Goal: Task Accomplishment & Management: Use online tool/utility

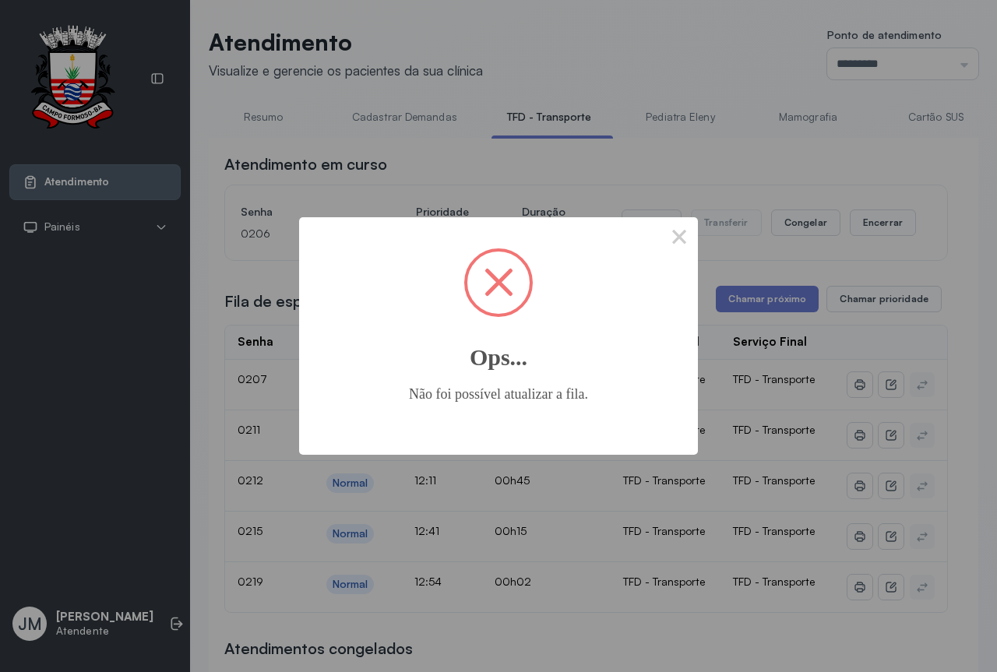
click at [679, 231] on button "×" at bounding box center [678, 235] width 37 height 37
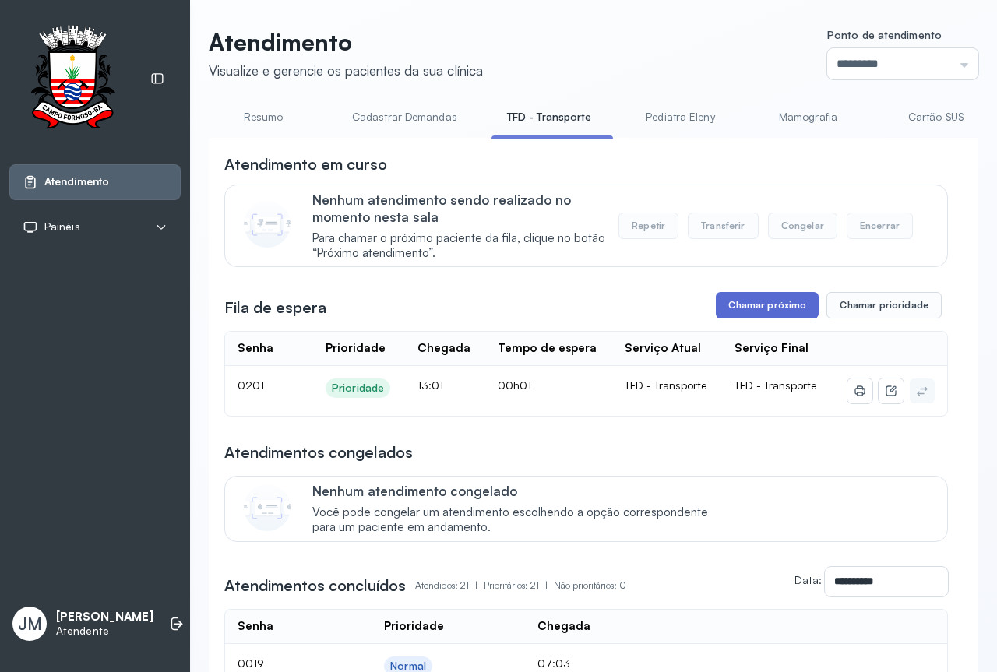
click at [754, 309] on button "Chamar próximo" at bounding box center [767, 305] width 103 height 26
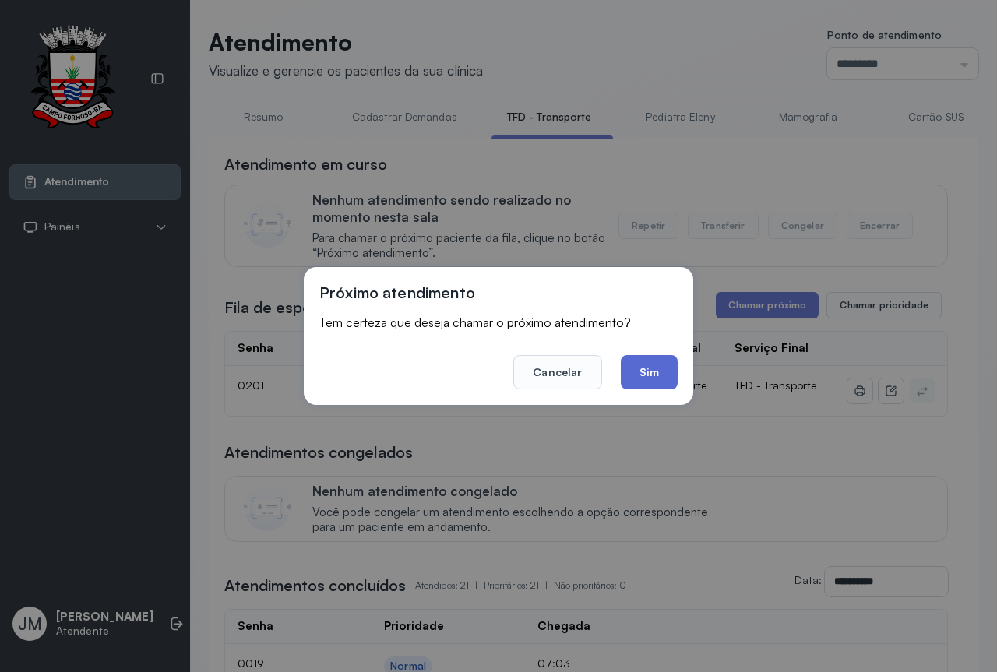
drag, startPoint x: 646, startPoint y: 380, endPoint x: 649, endPoint y: 371, distance: 9.1
click at [647, 379] on button "Sim" at bounding box center [649, 372] width 57 height 34
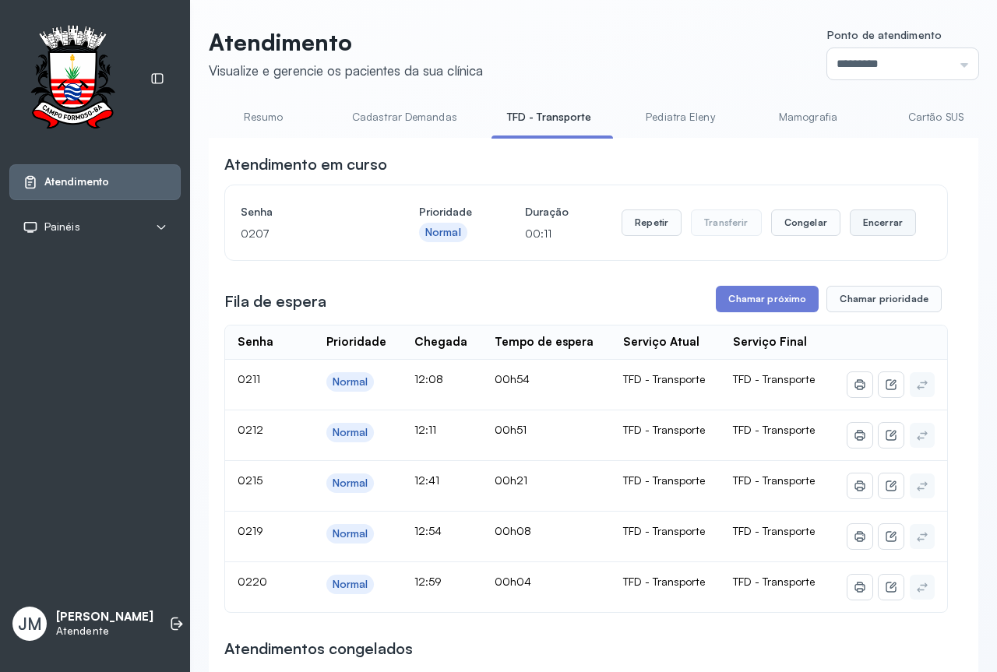
click at [881, 221] on button "Encerrar" at bounding box center [883, 222] width 66 height 26
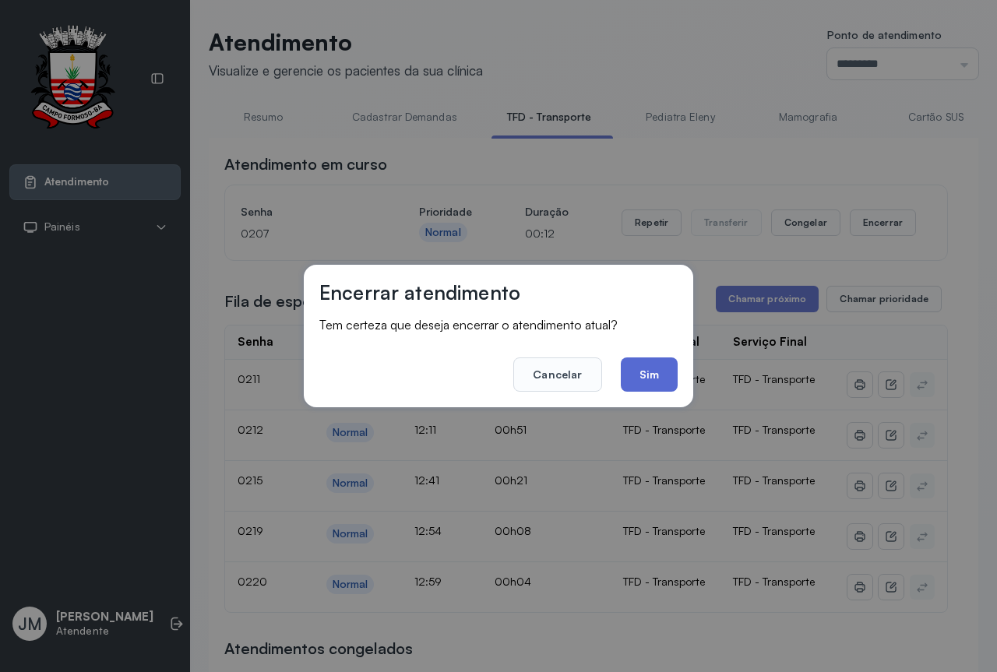
click at [658, 373] on button "Sim" at bounding box center [649, 374] width 57 height 34
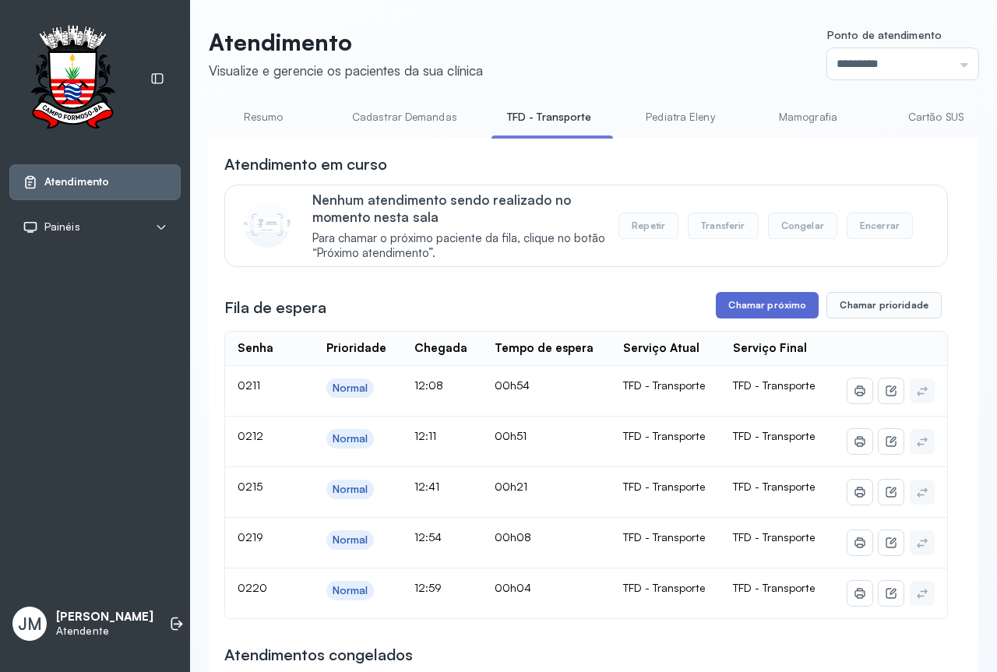
click at [763, 307] on button "Chamar próximo" at bounding box center [767, 305] width 103 height 26
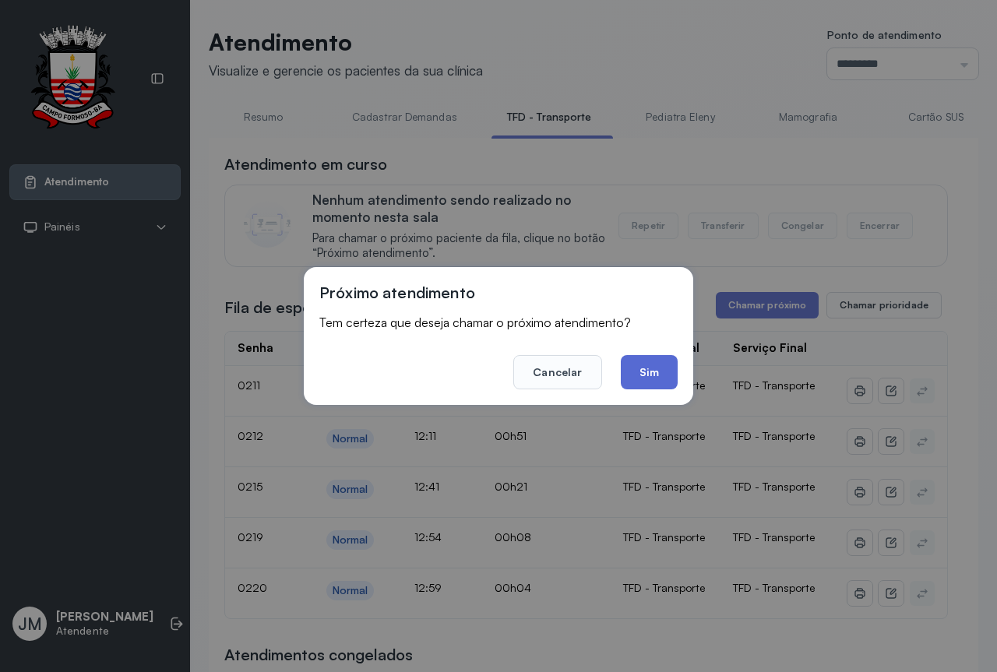
click at [644, 368] on button "Sim" at bounding box center [649, 372] width 57 height 34
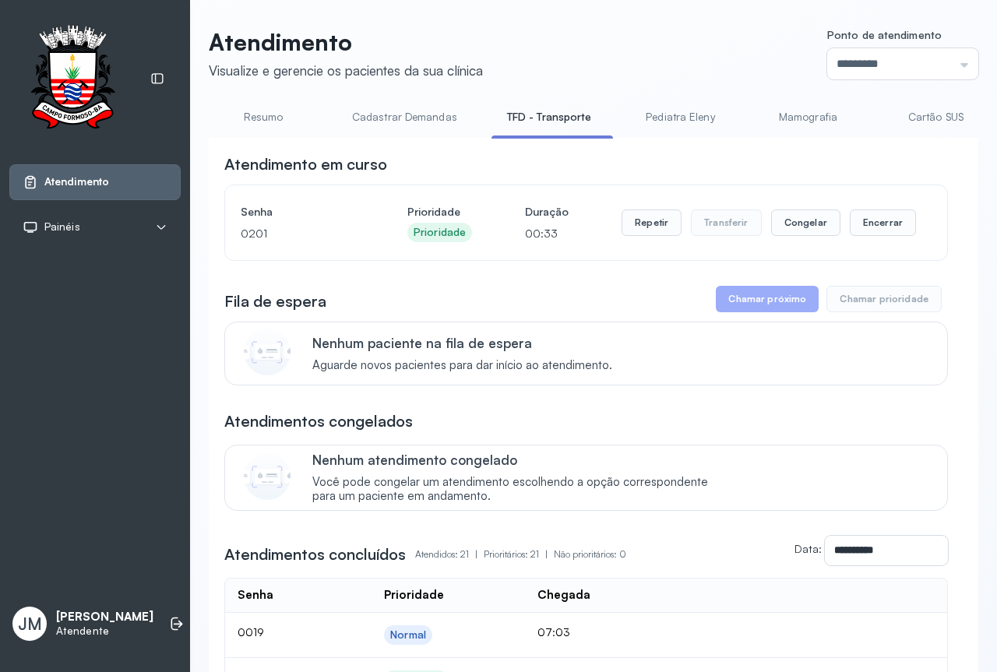
click at [572, 109] on link "TFD - Transporte" at bounding box center [549, 117] width 116 height 26
click at [570, 111] on link "TFD - Transporte" at bounding box center [549, 117] width 116 height 26
click at [566, 115] on link "TFD - Transporte" at bounding box center [549, 117] width 116 height 26
click at [565, 115] on link "TFD - Transporte" at bounding box center [549, 117] width 116 height 26
click at [564, 116] on link "TFD - Transporte" at bounding box center [549, 117] width 116 height 26
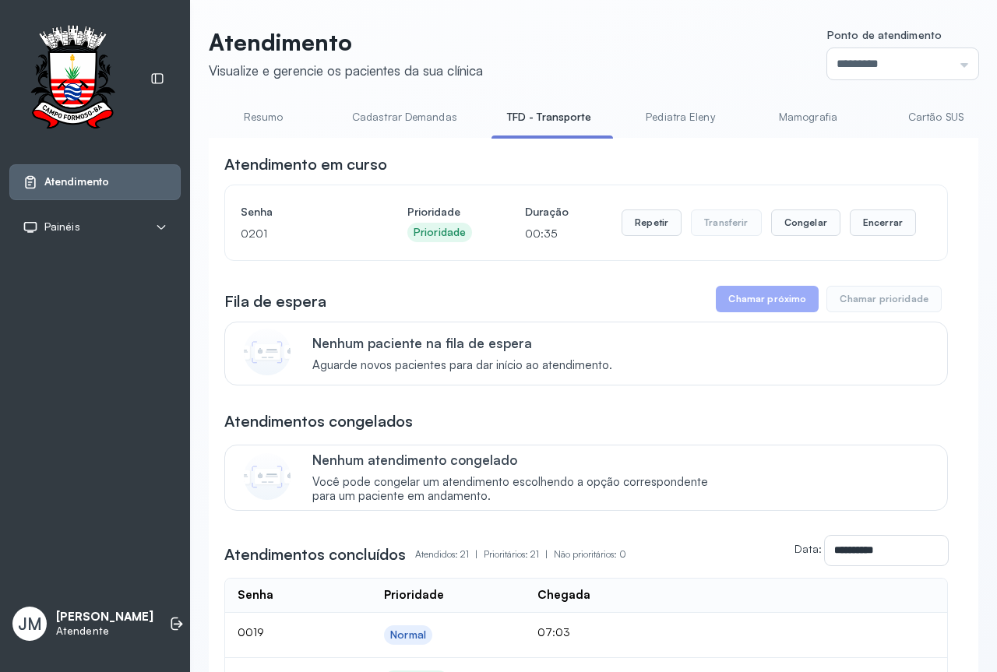
click at [261, 113] on link "Resumo" at bounding box center [263, 117] width 109 height 26
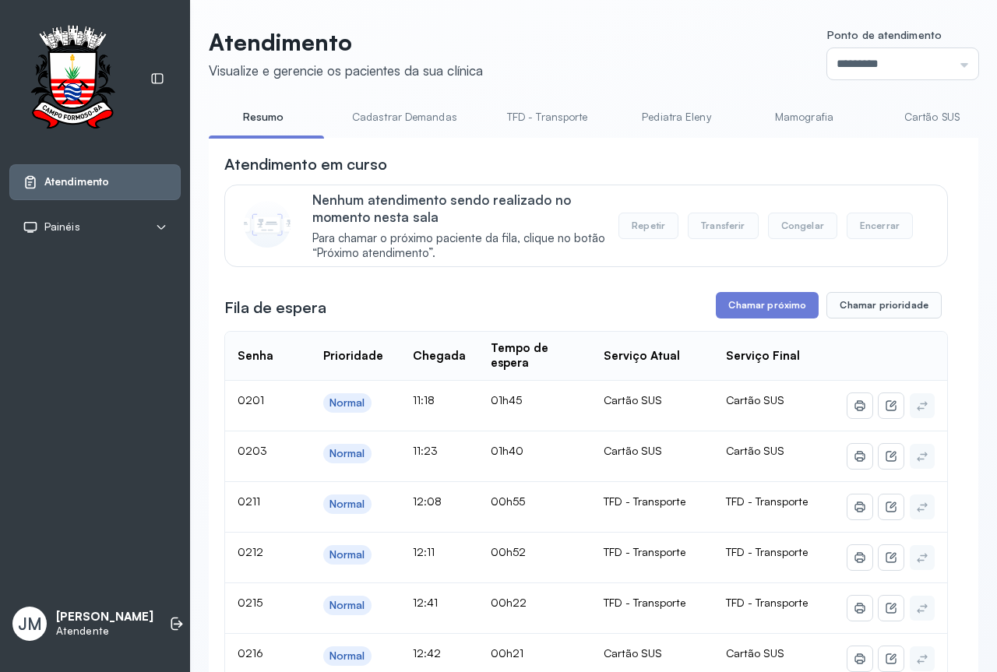
click at [531, 114] on link "TFD - Transporte" at bounding box center [547, 117] width 112 height 26
